Goal: Task Accomplishment & Management: Complete application form

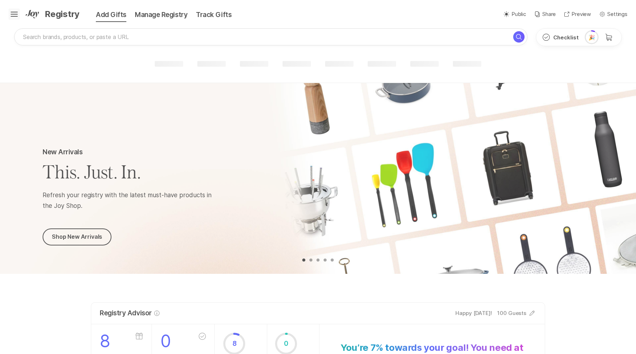
click at [13, 14] on icon at bounding box center [14, 13] width 7 height 3
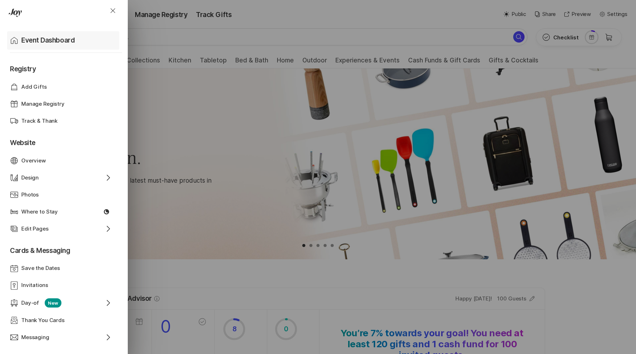
click at [31, 38] on p "Event Dashboard" at bounding box center [47, 40] width 53 height 10
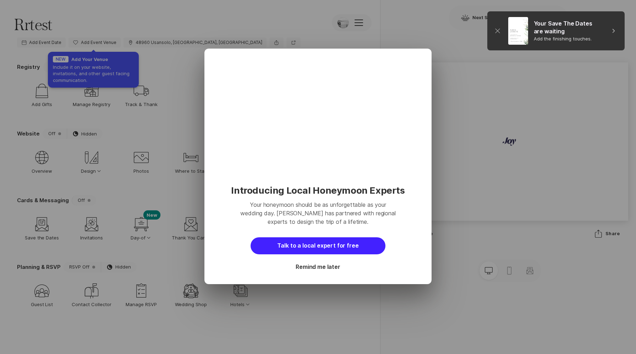
click at [313, 243] on button "Talk to a local expert for free" at bounding box center [318, 245] width 135 height 17
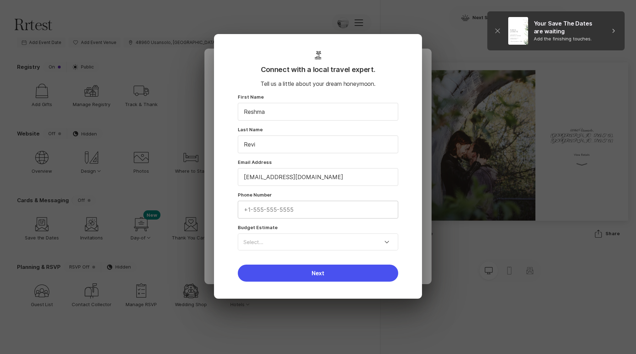
click at [315, 209] on input "input" at bounding box center [318, 209] width 160 height 17
type input "77"
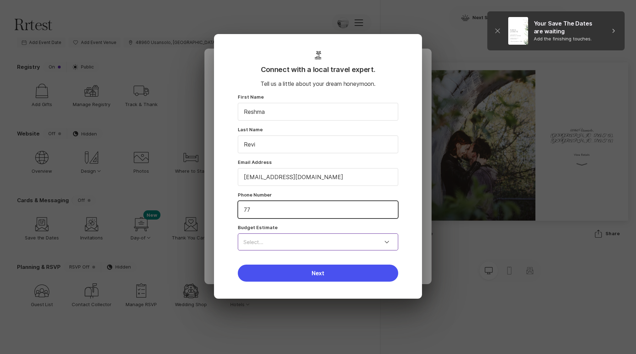
click at [297, 242] on input at bounding box center [318, 241] width 160 height 17
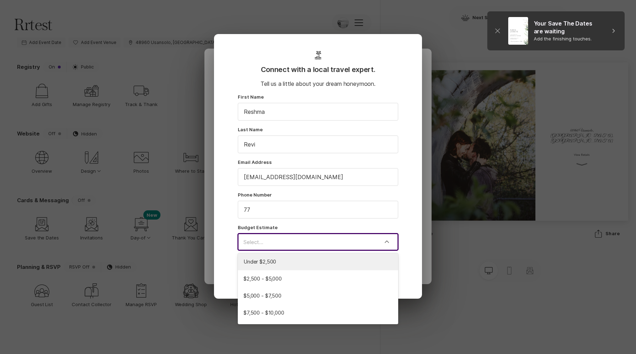
click at [287, 265] on span "Under $2,500" at bounding box center [317, 262] width 149 height 8
type input "Under $2,500"
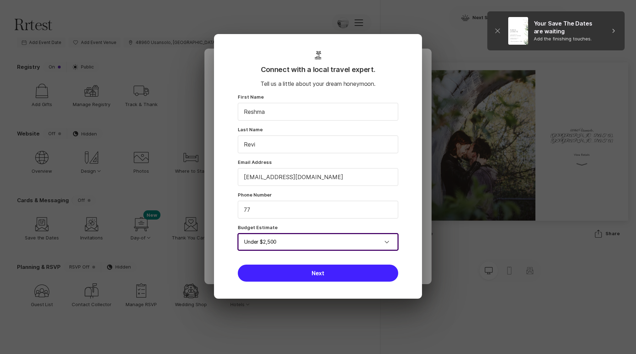
click at [287, 276] on button "Next" at bounding box center [318, 273] width 160 height 17
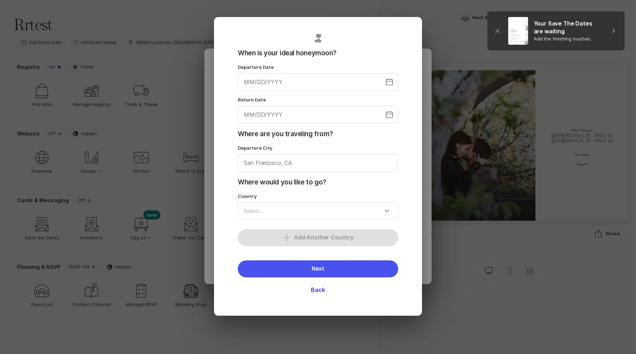
click at [319, 288] on button "Back" at bounding box center [318, 290] width 160 height 17
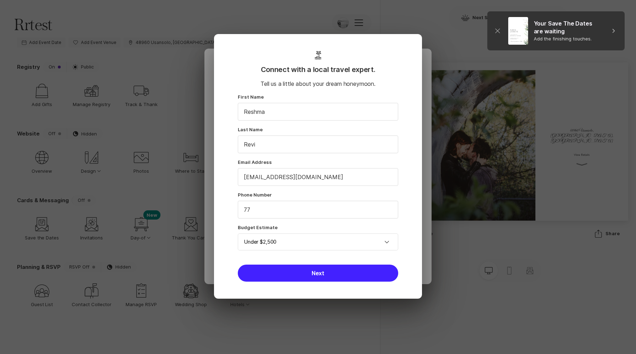
click at [335, 274] on button "Next" at bounding box center [318, 273] width 160 height 17
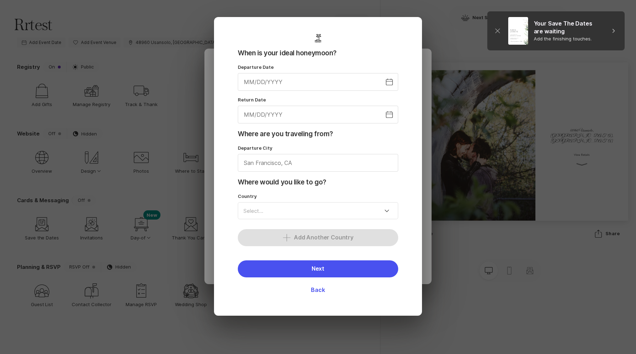
click at [335, 274] on button "Next" at bounding box center [318, 268] width 160 height 17
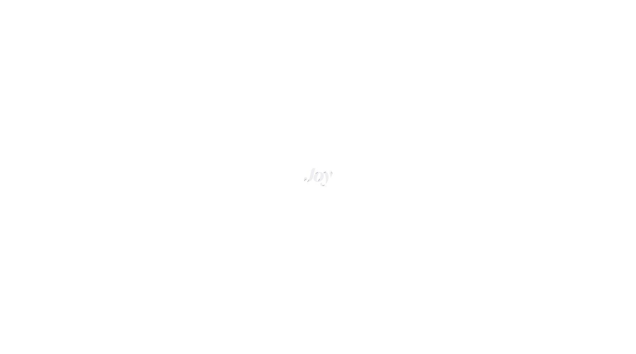
click at [539, 122] on div at bounding box center [318, 177] width 636 height 354
